Goal: Communication & Community: Answer question/provide support

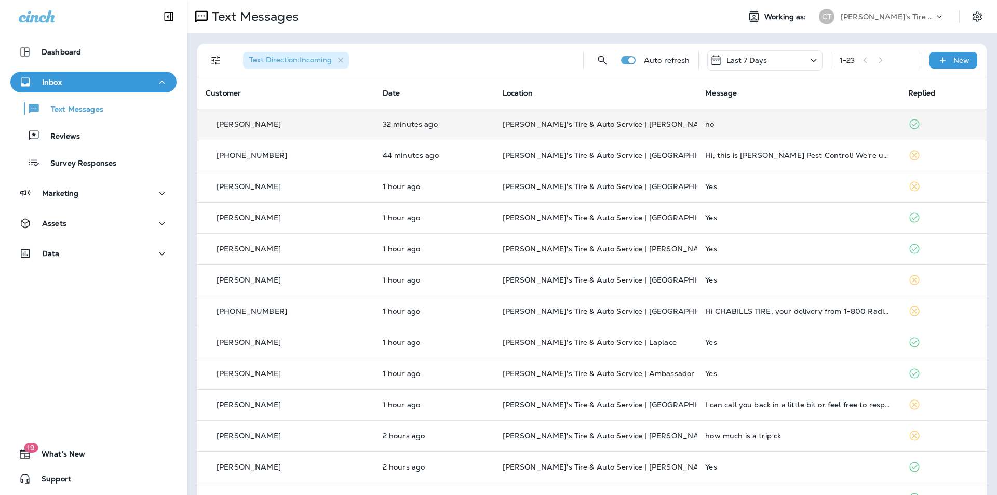
click at [758, 119] on td "no" at bounding box center [798, 124] width 203 height 31
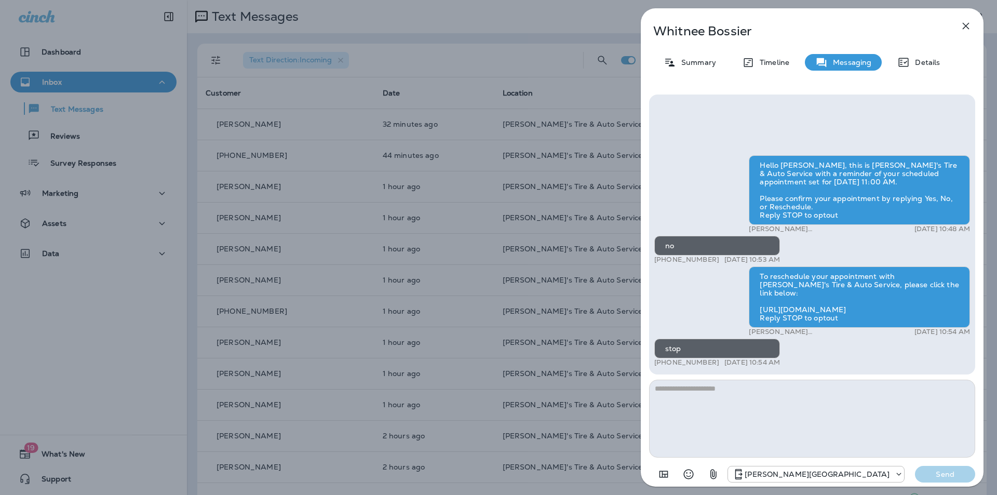
click at [966, 24] on icon "button" at bounding box center [965, 26] width 12 height 12
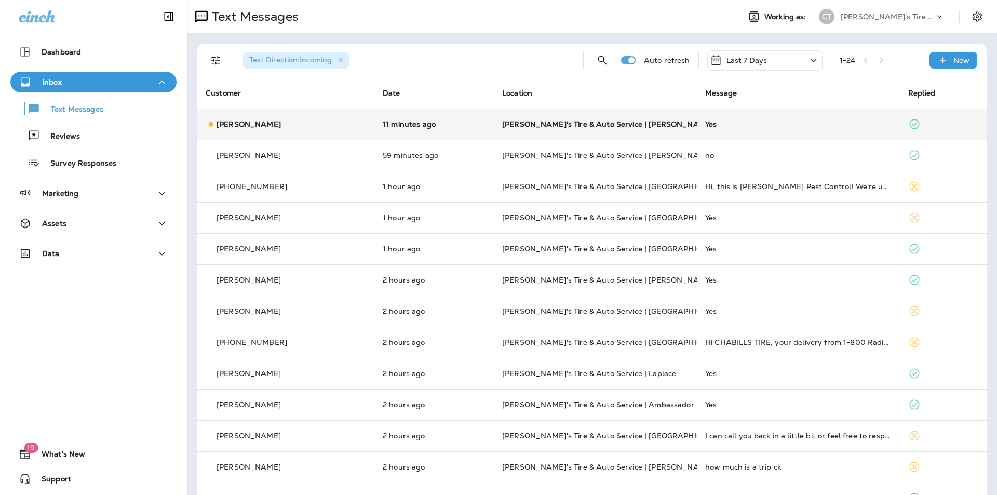
click at [766, 124] on div "Yes" at bounding box center [798, 124] width 186 height 8
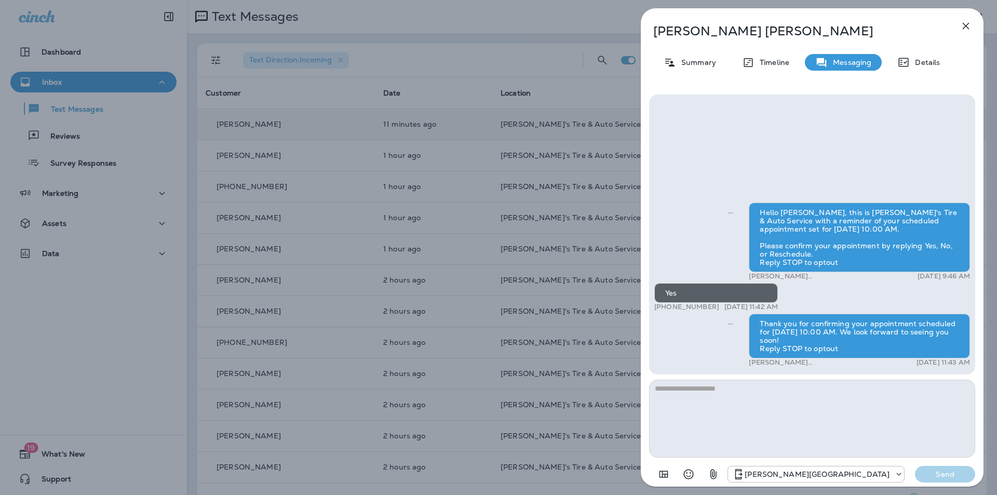
click at [964, 25] on icon "button" at bounding box center [965, 26] width 12 height 12
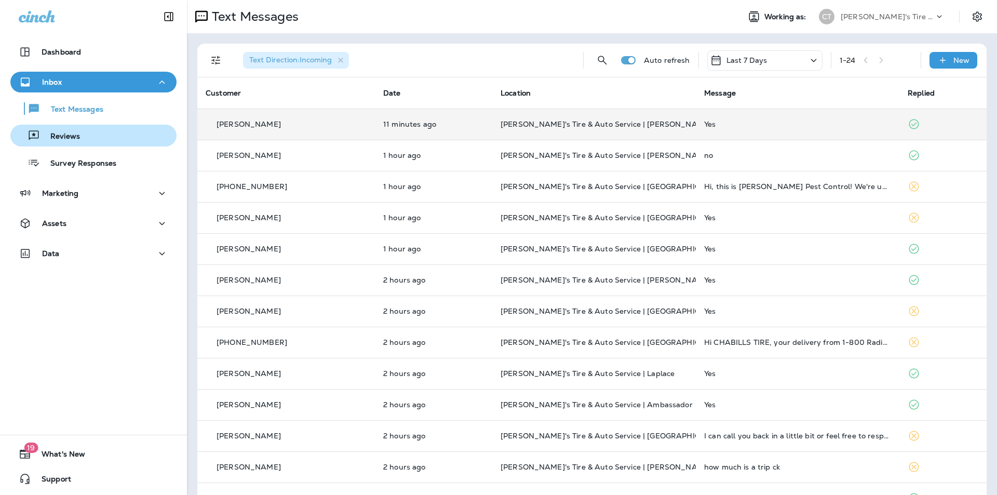
click at [82, 135] on div "Reviews" at bounding box center [94, 136] width 158 height 16
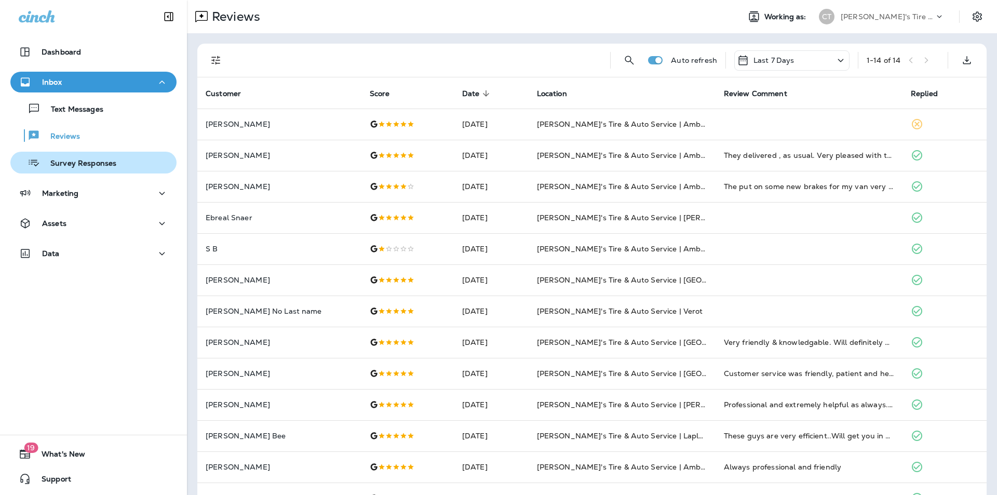
click at [82, 162] on p "Survey Responses" at bounding box center [78, 164] width 76 height 10
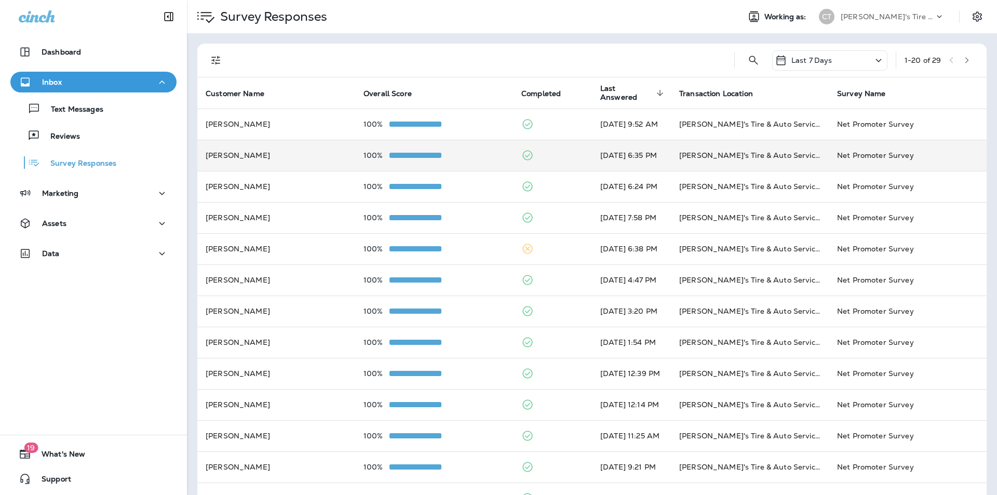
click at [548, 154] on td at bounding box center [552, 155] width 79 height 31
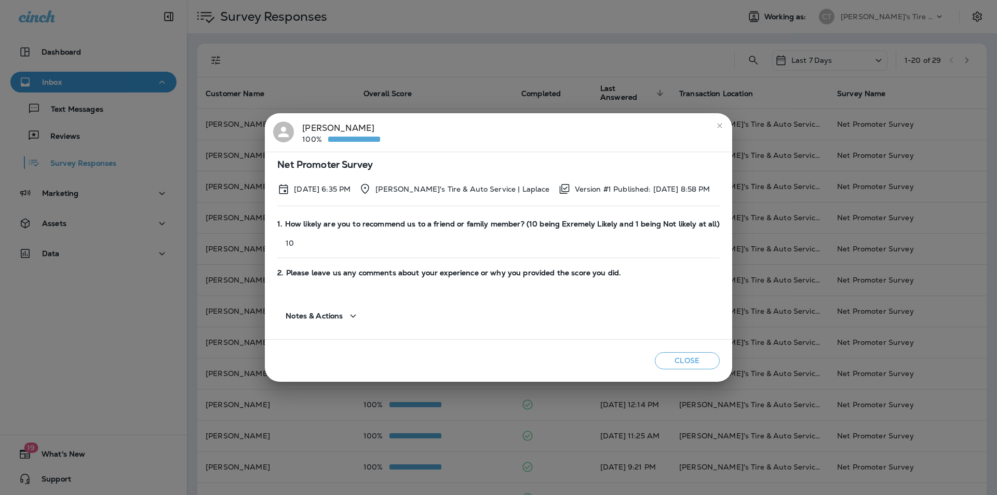
click at [715, 123] on icon "close" at bounding box center [719, 125] width 8 height 8
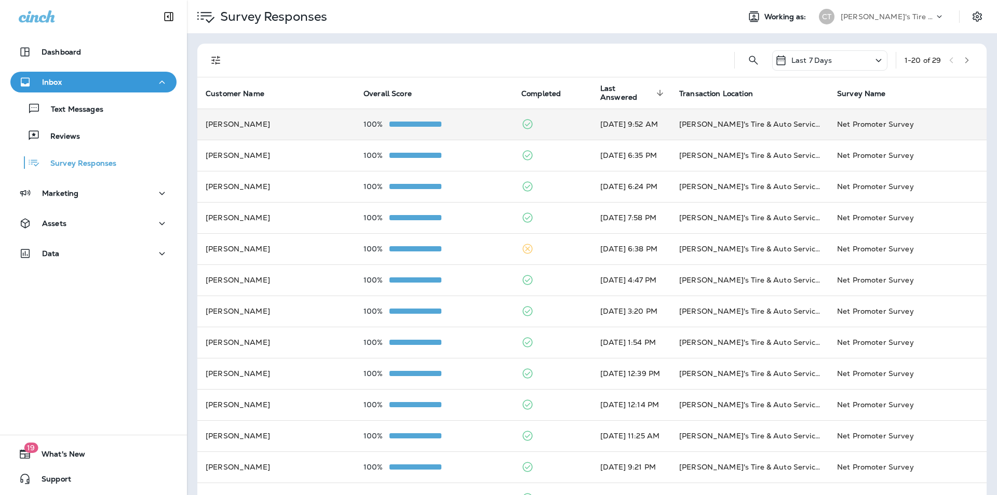
click at [549, 121] on td at bounding box center [552, 124] width 79 height 31
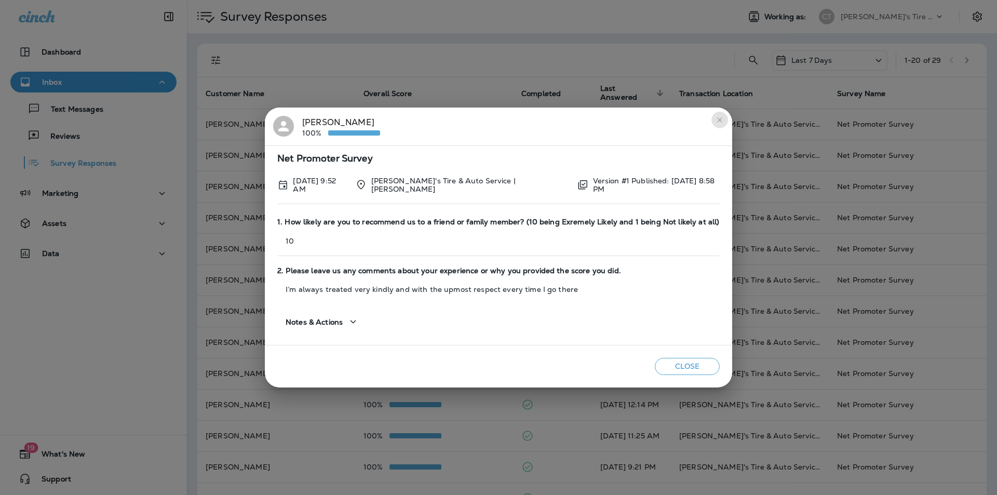
click at [715, 120] on icon "close" at bounding box center [719, 120] width 8 height 8
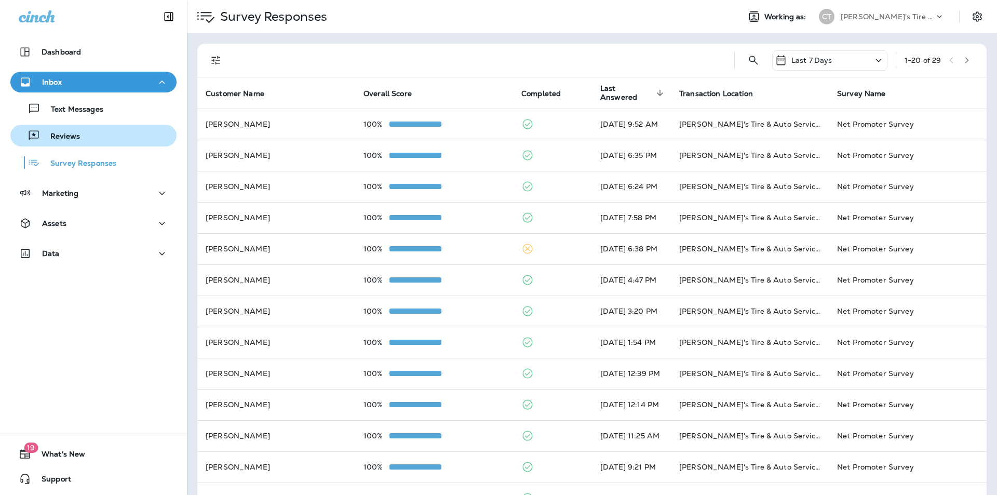
click at [72, 137] on p "Reviews" at bounding box center [60, 137] width 40 height 10
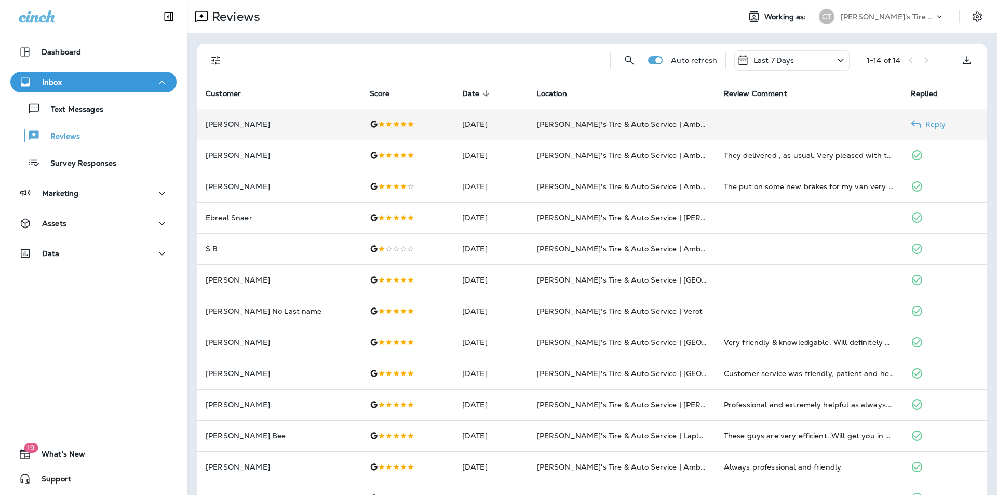
click at [931, 121] on p "Reply" at bounding box center [933, 124] width 25 height 8
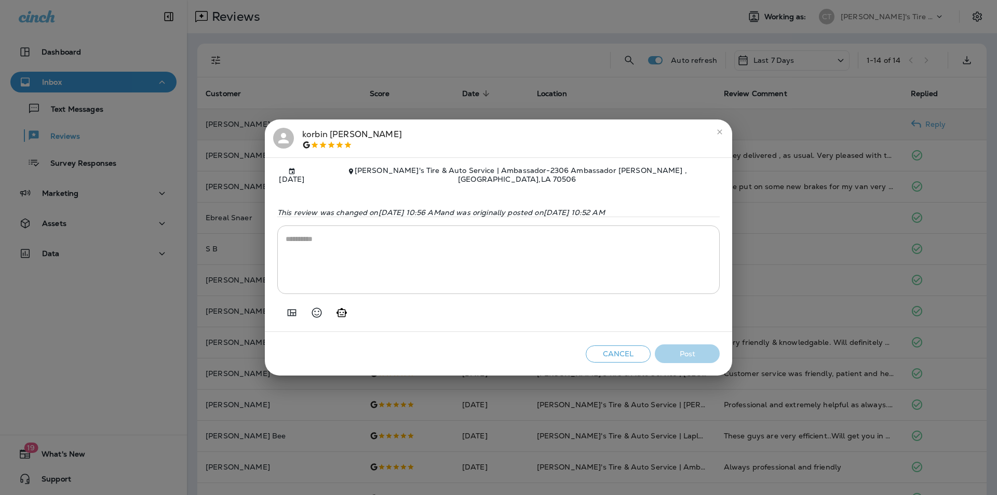
click at [338, 313] on icon "Generate AI response" at bounding box center [341, 312] width 10 height 9
type textarea "**********"
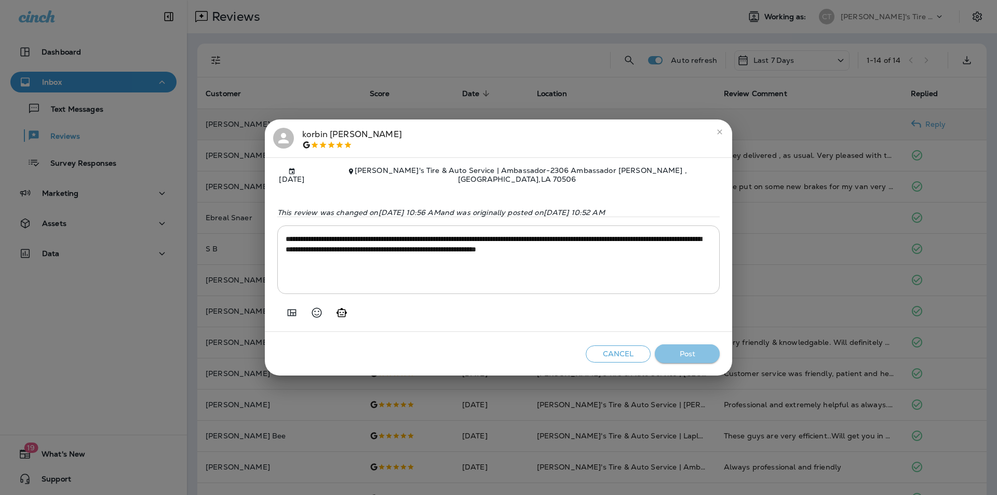
click at [687, 355] on button "Post" at bounding box center [687, 353] width 65 height 19
